Goal: Task Accomplishment & Management: Complete application form

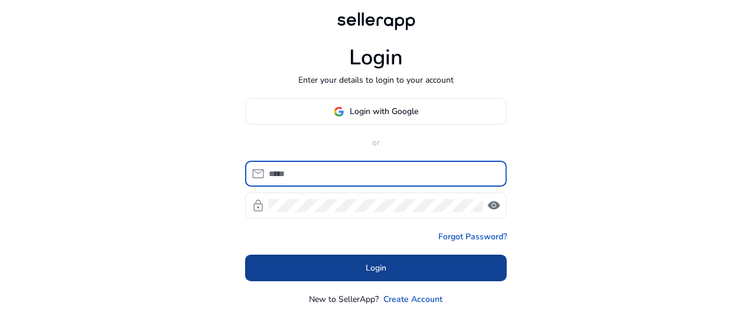
type input "**********"
click at [377, 267] on span "Login" at bounding box center [376, 268] width 21 height 12
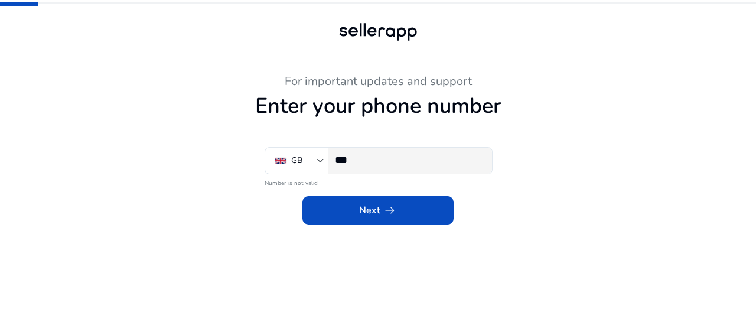
click at [418, 154] on input "***" at bounding box center [409, 160] width 148 height 13
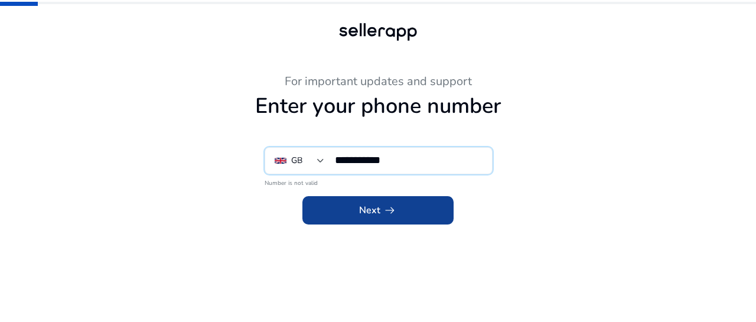
type input "**********"
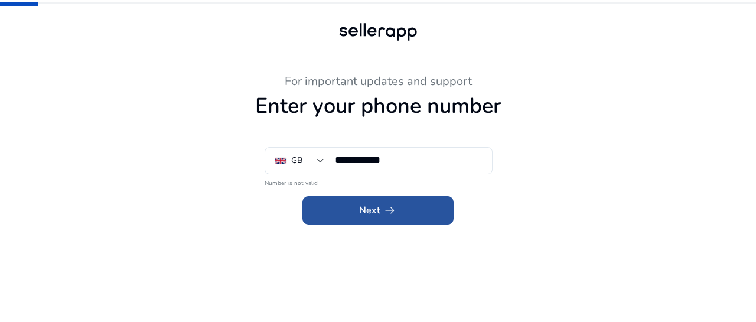
click at [369, 207] on span "Next arrow_right_alt" at bounding box center [378, 210] width 38 height 14
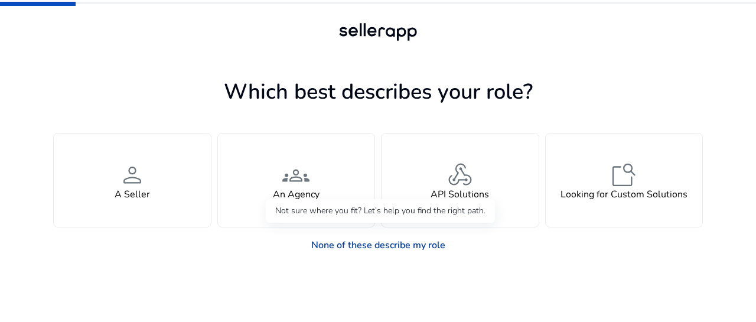
click at [436, 240] on link "None of these describe my role" at bounding box center [378, 245] width 153 height 24
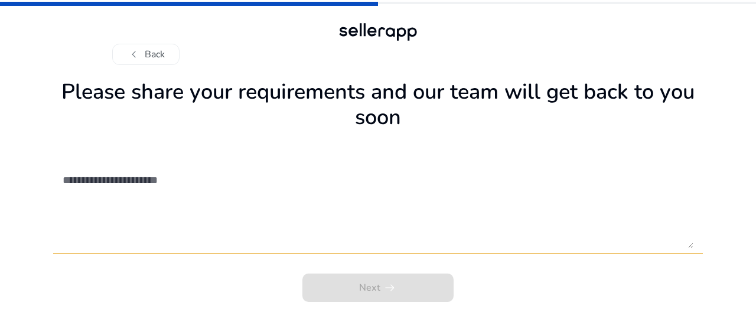
drag, startPoint x: 157, startPoint y: 48, endPoint x: 234, endPoint y: 44, distance: 77.5
click at [234, 44] on div "chevron_left Back" at bounding box center [378, 54] width 532 height 21
click at [135, 54] on span "chevron_left" at bounding box center [134, 54] width 14 height 14
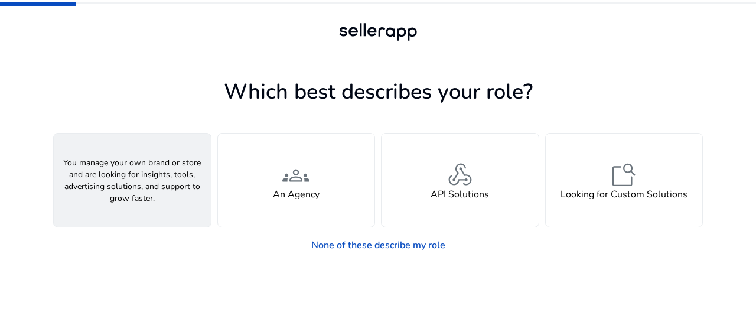
click at [136, 194] on h4 "A Seller" at bounding box center [132, 194] width 35 height 11
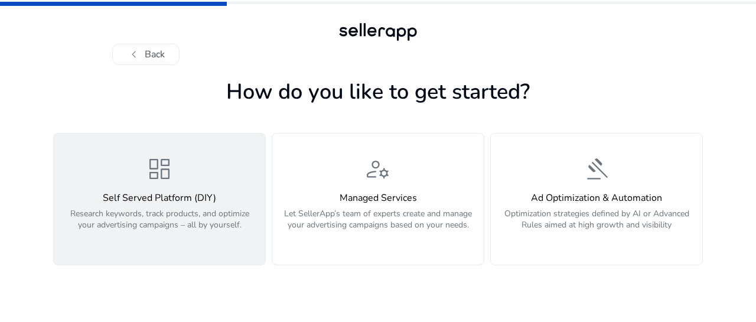
click at [227, 162] on div "dashboard Self Served Platform (DIY) Research keywords, track products, and opt…" at bounding box center [159, 199] width 197 height 89
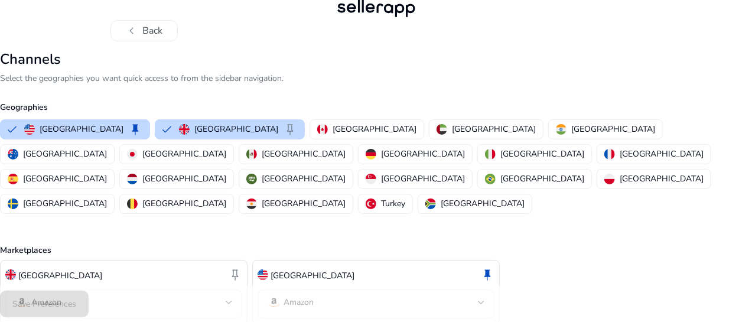
scroll to position [45, 0]
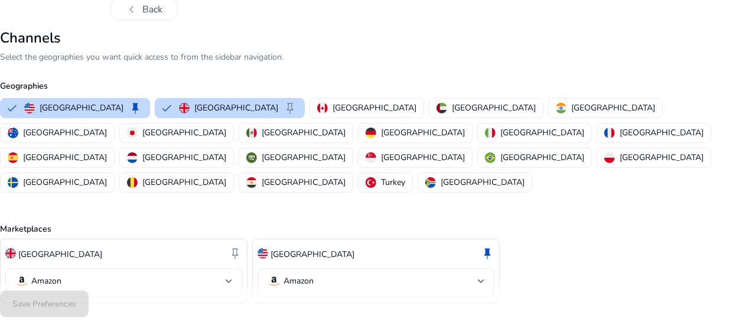
click at [501, 305] on div "Save Preferences" at bounding box center [376, 304] width 752 height 36
click at [87, 301] on div "Save Preferences" at bounding box center [376, 304] width 752 height 36
click at [472, 153] on div "[GEOGRAPHIC_DATA] keep [GEOGRAPHIC_DATA] keep [GEOGRAPHIC_DATA] [GEOGRAPHIC_DAT…" at bounding box center [373, 145] width 757 height 99
click at [107, 126] on p "[GEOGRAPHIC_DATA]" at bounding box center [65, 132] width 84 height 12
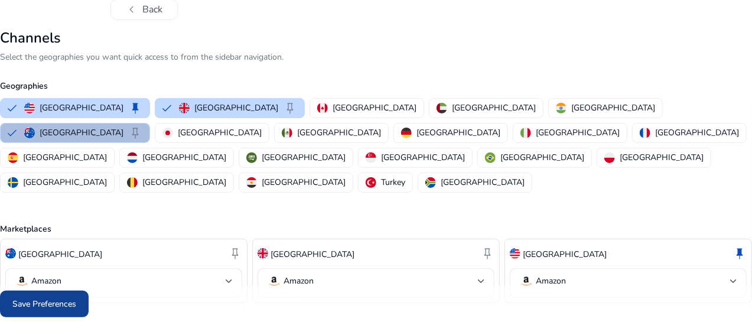
click at [76, 304] on span "Save Preferences" at bounding box center [44, 304] width 64 height 12
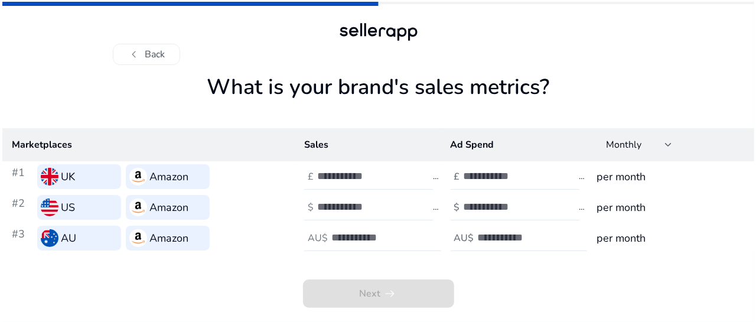
scroll to position [0, 0]
